Goal: Task Accomplishment & Management: Use online tool/utility

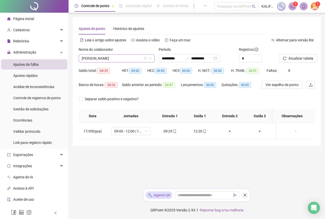
click at [127, 58] on span "[PERSON_NAME]" at bounding box center [117, 59] width 70 height 8
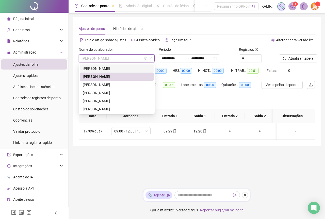
click at [123, 70] on div "[PERSON_NAME]" at bounding box center [117, 69] width 68 height 6
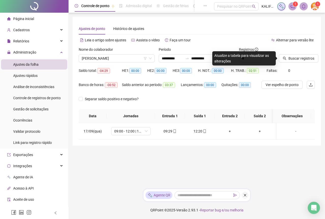
click at [298, 54] on div at bounding box center [289, 51] width 23 height 8
click at [295, 67] on div "Saldo total: -04:29 HE 1: 00:00 HE 2: 00:00 HE 3: 00:00 H. NOT.: 00:00 H. TRAB.…" at bounding box center [197, 73] width 236 height 14
click at [294, 60] on span "Buscar registros" at bounding box center [301, 59] width 26 height 6
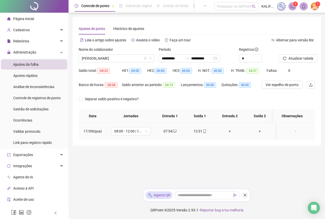
click at [228, 132] on div "+" at bounding box center [230, 131] width 22 height 6
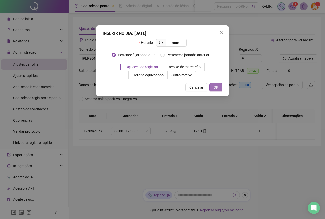
type input "*****"
click at [218, 86] on button "OK" at bounding box center [215, 87] width 13 height 8
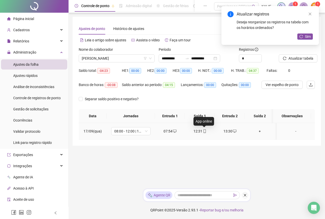
click at [205, 130] on icon "mobile" at bounding box center [205, 131] width 4 height 4
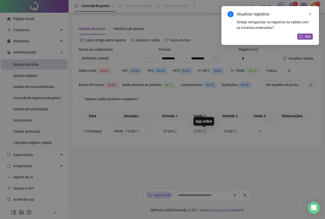
type input "**********"
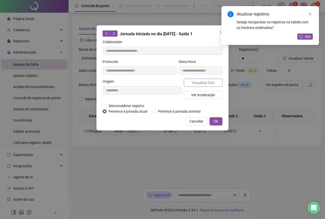
click at [214, 81] on button "Visualizar foto" at bounding box center [203, 83] width 39 height 8
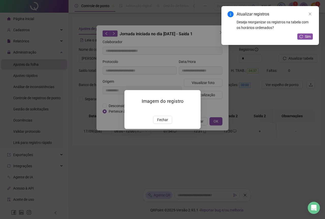
click at [130, 110] on img at bounding box center [130, 110] width 0 height 0
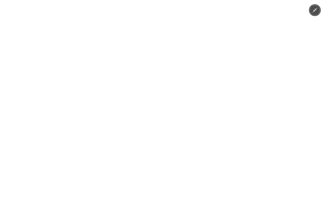
click at [271, 55] on div at bounding box center [162, 109] width 325 height 219
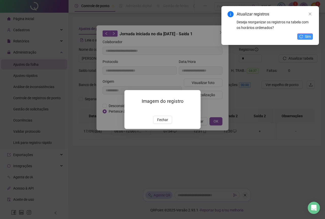
click at [303, 37] on button "Sim" at bounding box center [304, 36] width 15 height 6
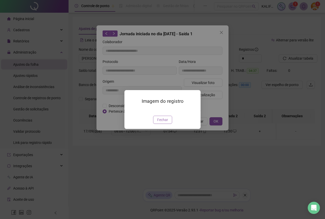
click at [161, 124] on button "Fechar" at bounding box center [162, 120] width 19 height 8
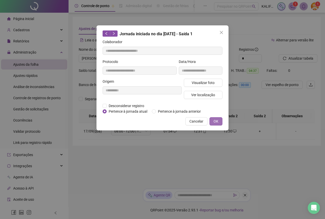
click at [218, 122] on span "OK" at bounding box center [215, 121] width 5 height 6
